Goal: Find contact information: Find contact information

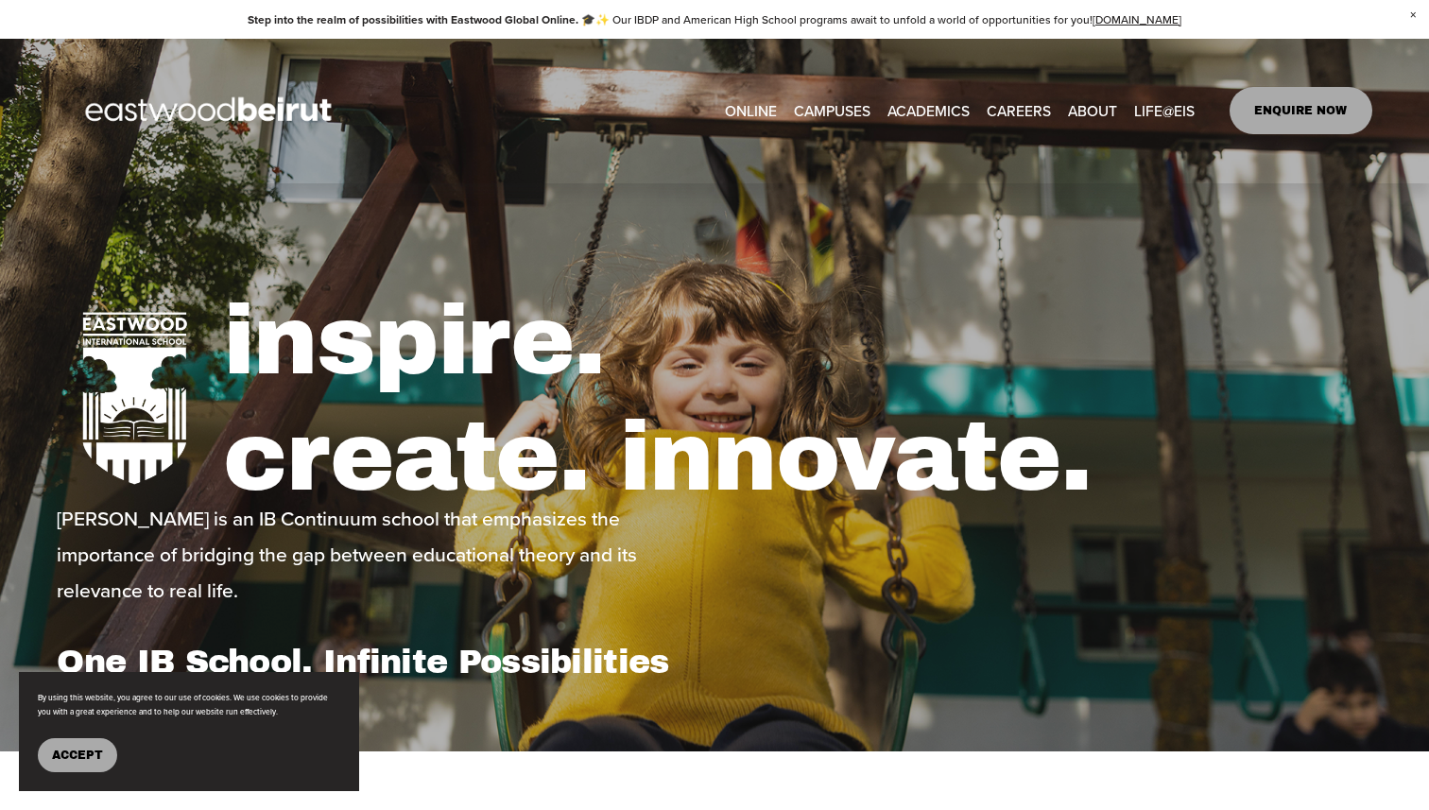
click at [1282, 109] on link "ENQUIRE NOW" at bounding box center [1301, 110] width 143 height 47
type input "*****"
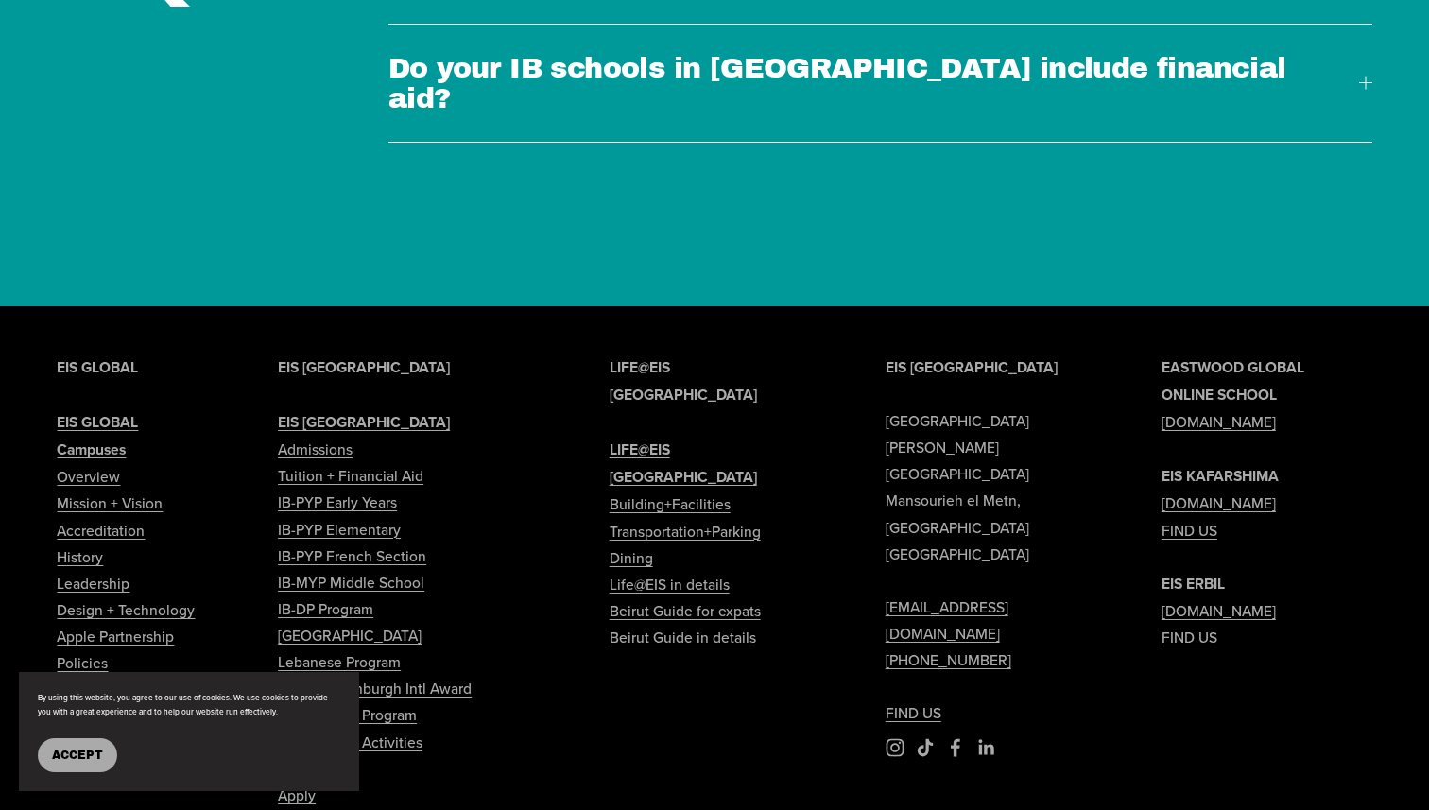
scroll to position [5987, 0]
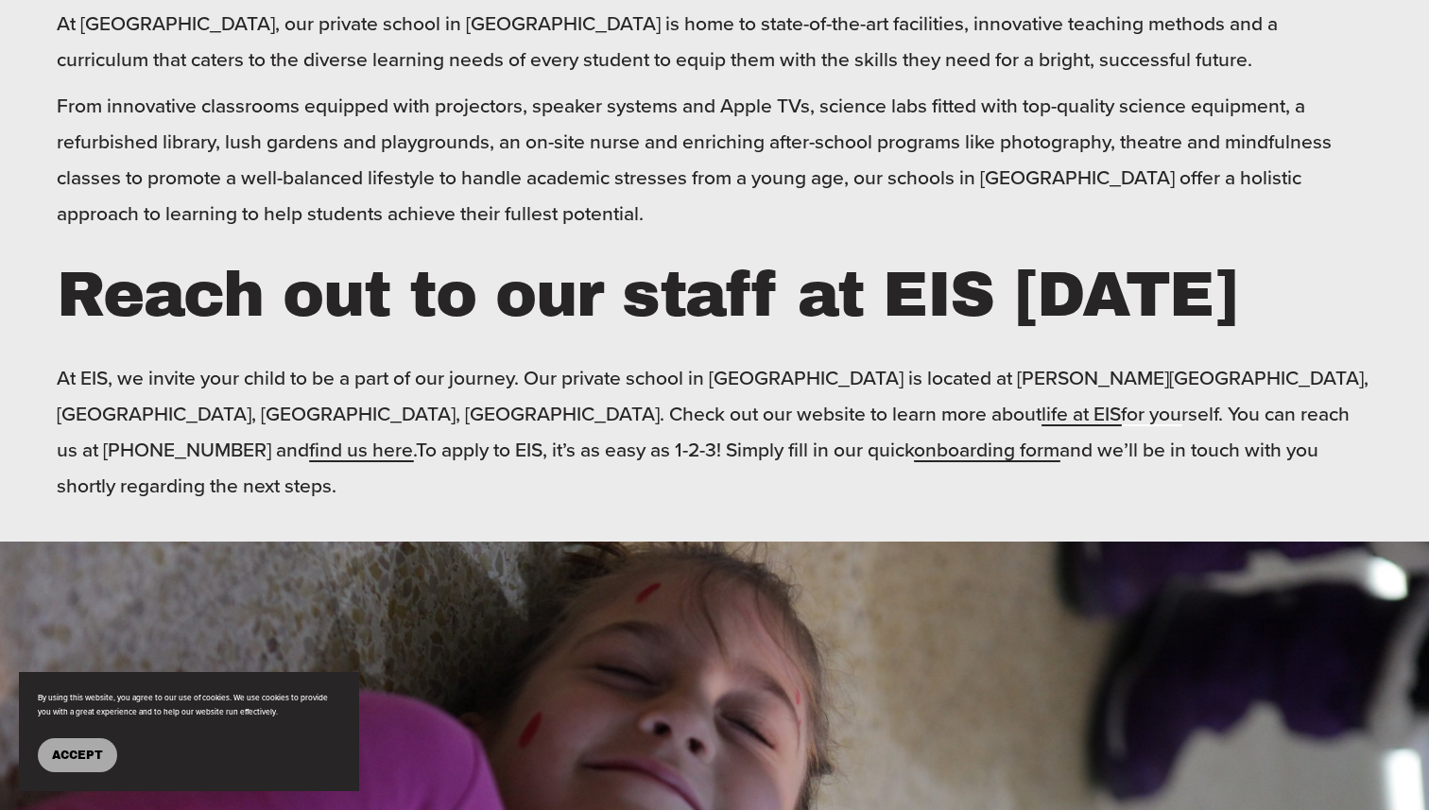
scroll to position [879, 0]
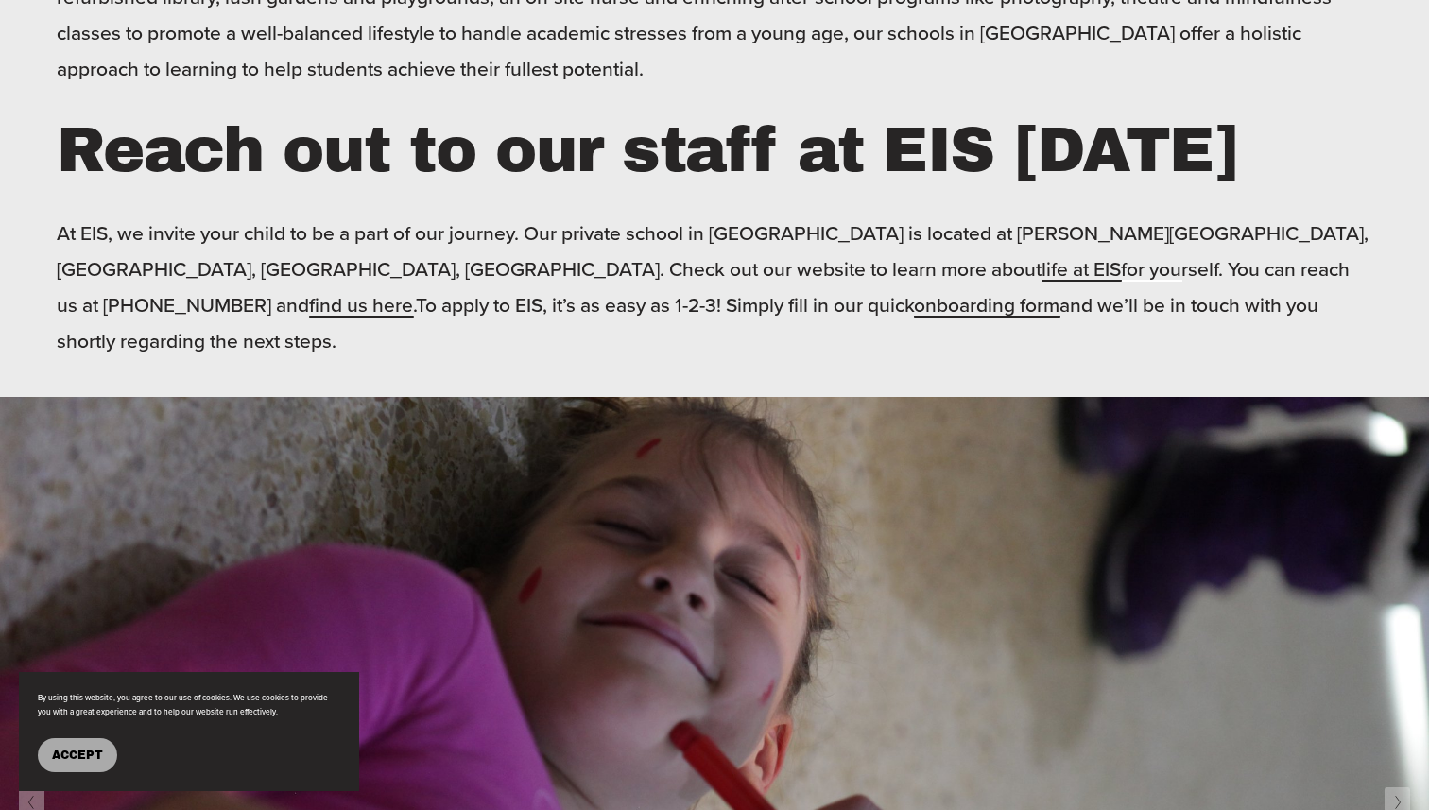
click at [413, 290] on span "find us here" at bounding box center [361, 304] width 104 height 28
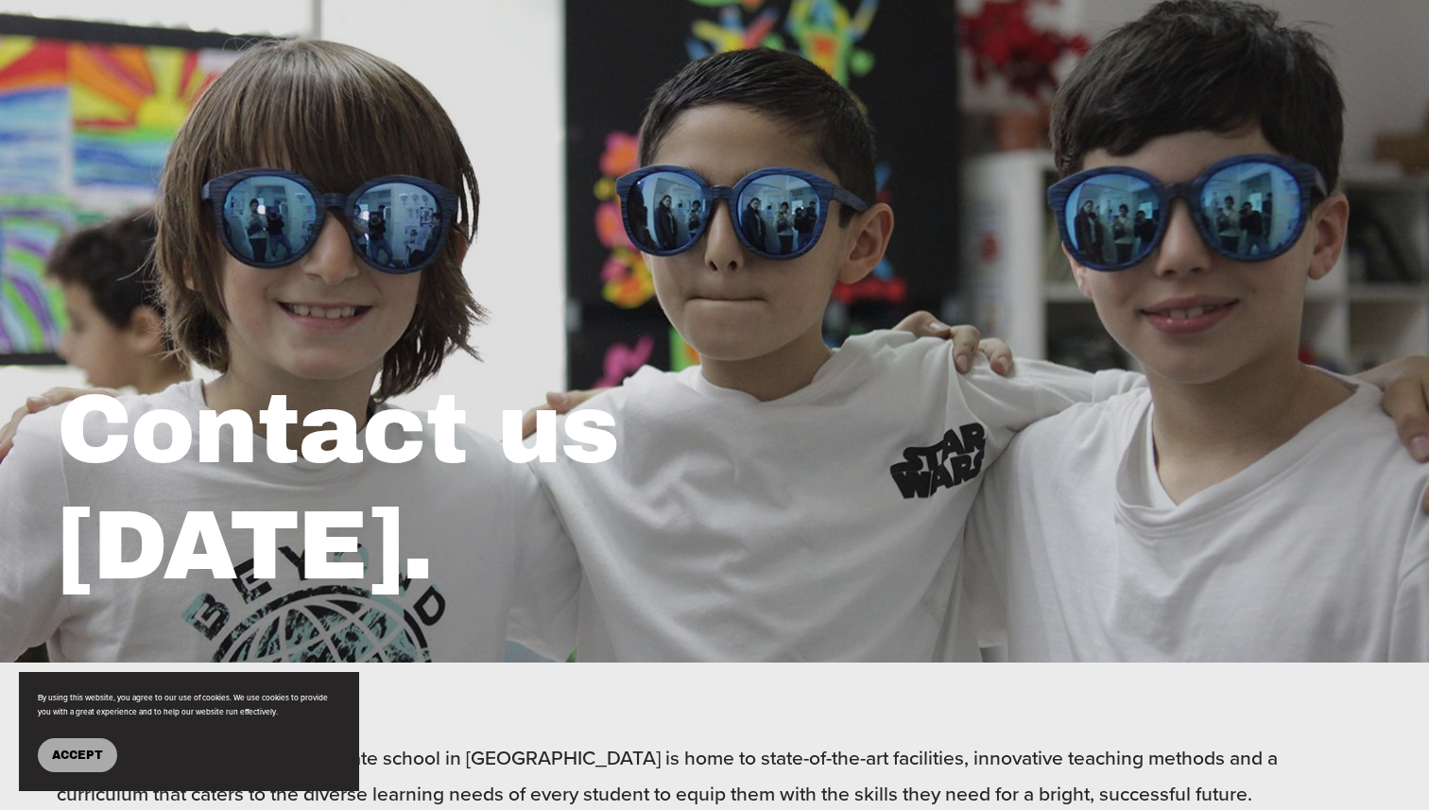
scroll to position [935, 0]
